Goal: Information Seeking & Learning: Learn about a topic

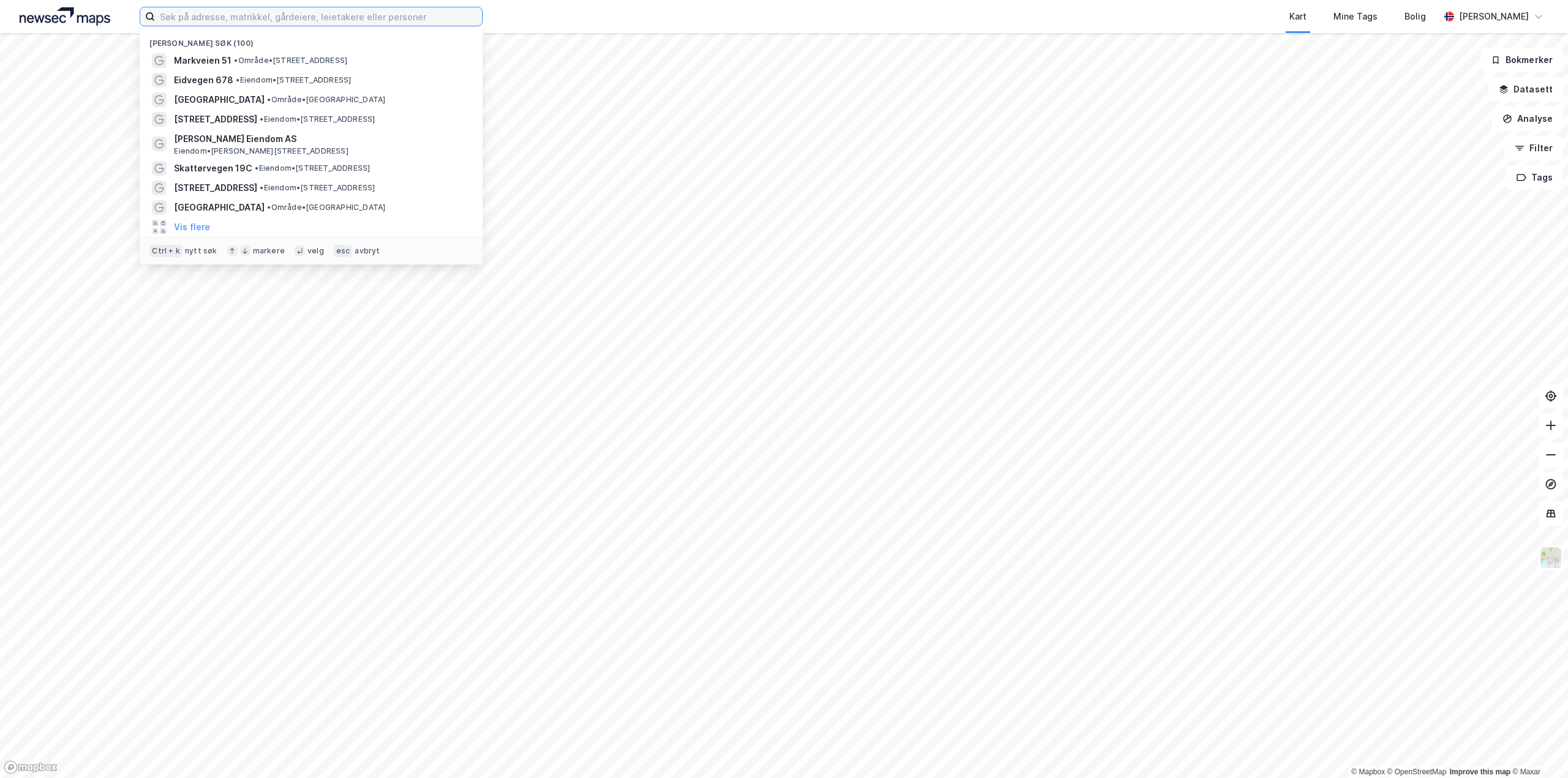
click at [199, 16] on input at bounding box center [318, 17] width 327 height 19
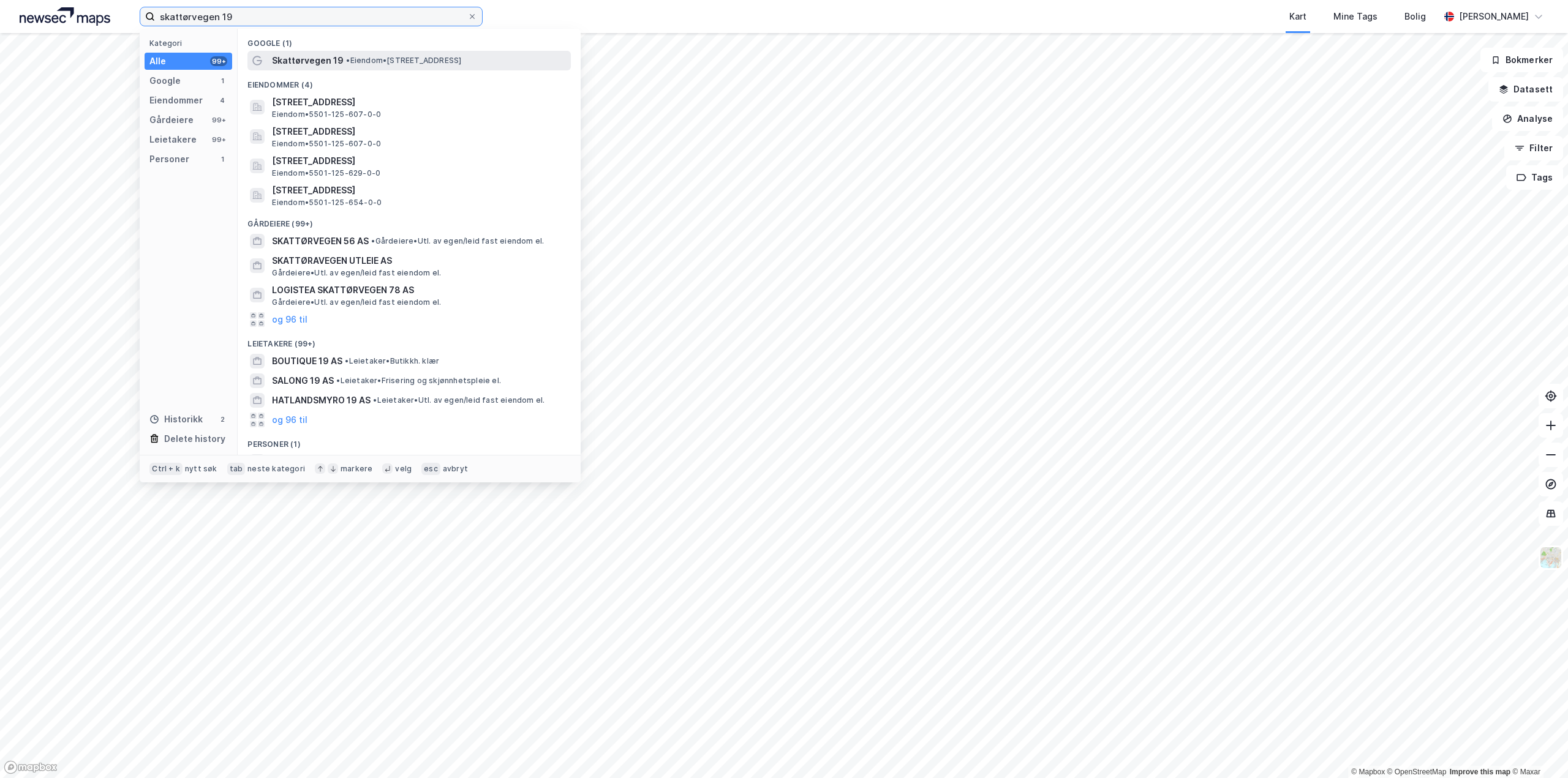
type input "skattørvegen 19"
click at [280, 63] on span "Skattørvegen 19" at bounding box center [307, 60] width 71 height 15
